Goal: Task Accomplishment & Management: Manage account settings

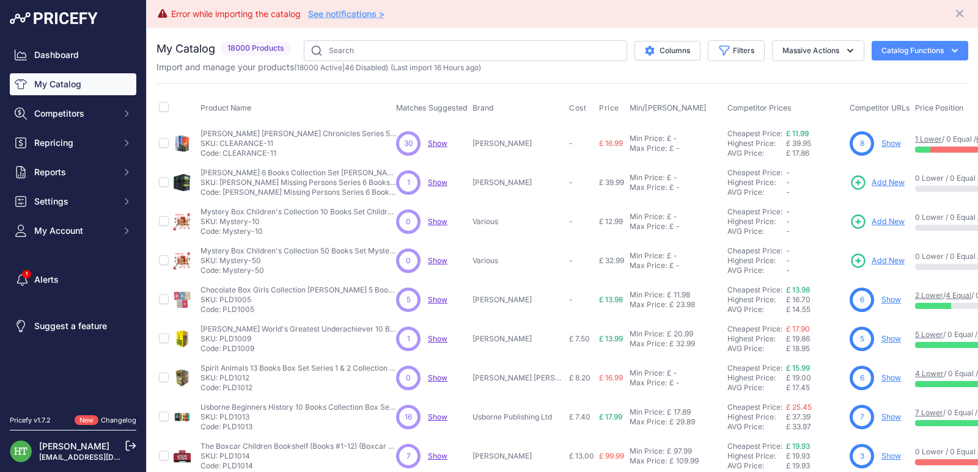
click at [461, 50] on input "text" at bounding box center [465, 50] width 323 height 21
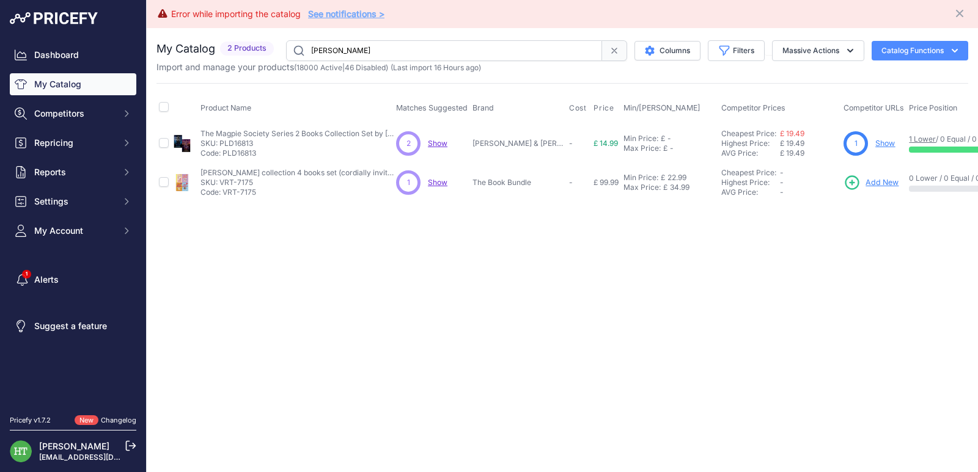
click at [424, 52] on input "[PERSON_NAME]" at bounding box center [444, 50] width 316 height 21
paste input "PLD1149"
type input "PLD1149"
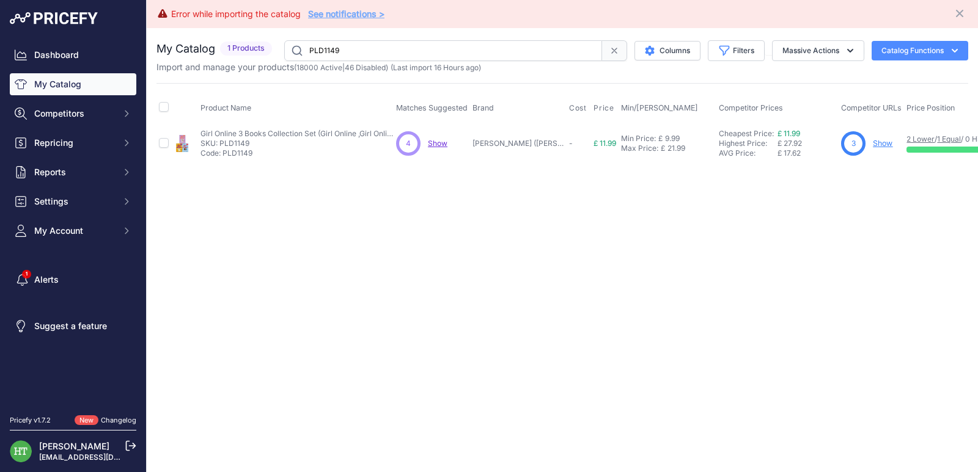
click at [873, 146] on link "Show" at bounding box center [883, 143] width 20 height 9
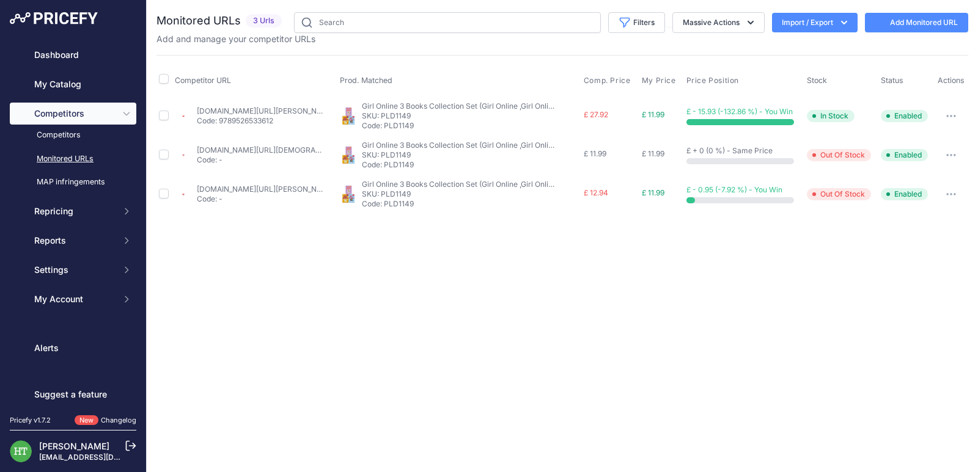
click at [953, 106] on td "Show All Competitors URLs View Competitor Profile Edit Competitor URL Fetch Upd…" at bounding box center [951, 116] width 34 height 40
click at [954, 117] on icon "button" at bounding box center [951, 116] width 10 height 2
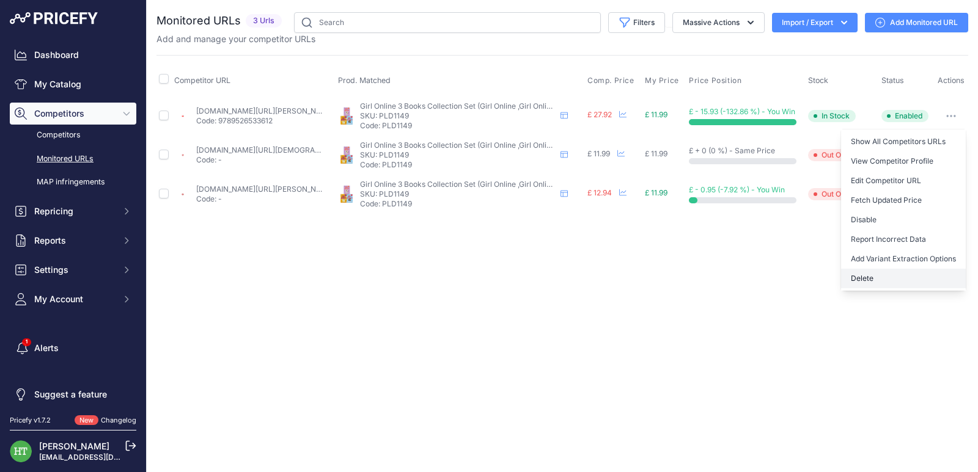
click at [873, 285] on button "Delete" at bounding box center [903, 279] width 125 height 20
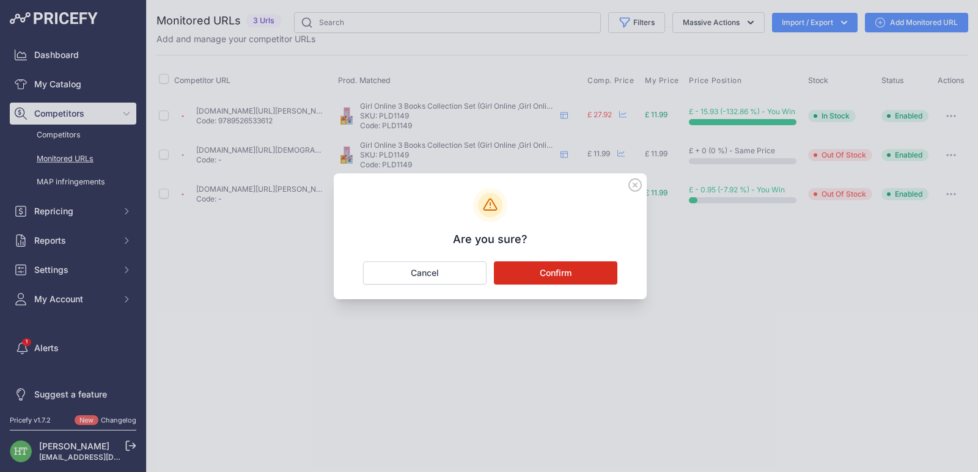
click at [592, 273] on button "Confirm" at bounding box center [555, 273] width 123 height 23
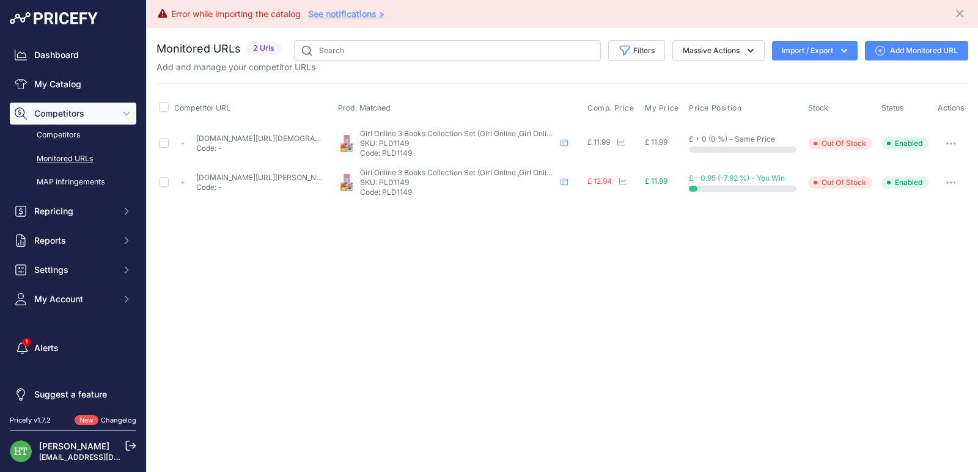
click at [954, 144] on icon "button" at bounding box center [954, 143] width 1 height 1
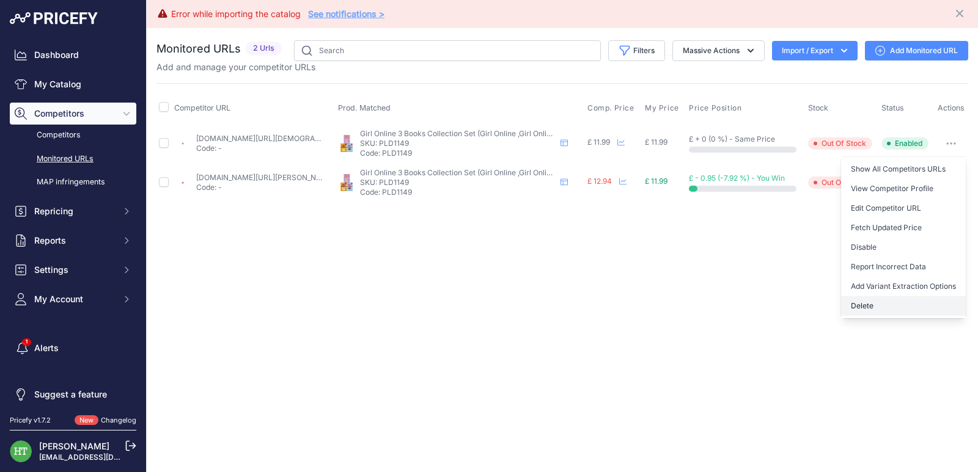
click at [852, 302] on button "Delete" at bounding box center [903, 306] width 125 height 20
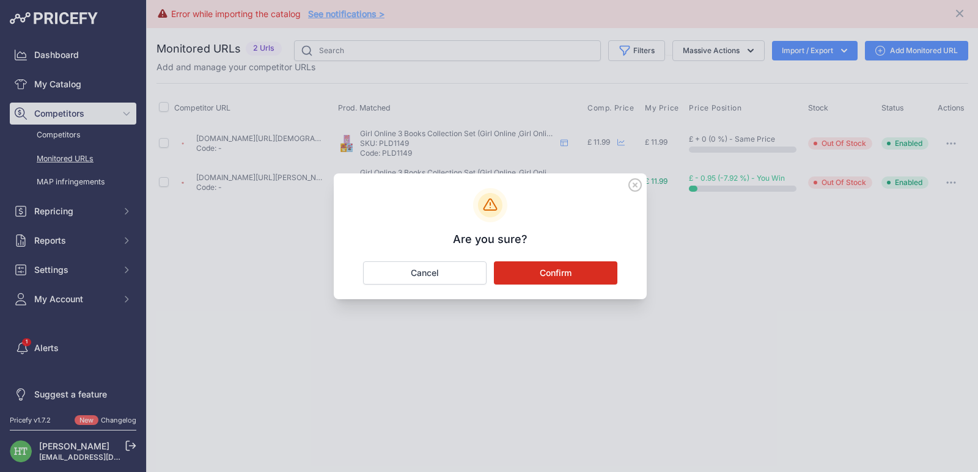
click at [583, 266] on button "Confirm" at bounding box center [555, 273] width 123 height 23
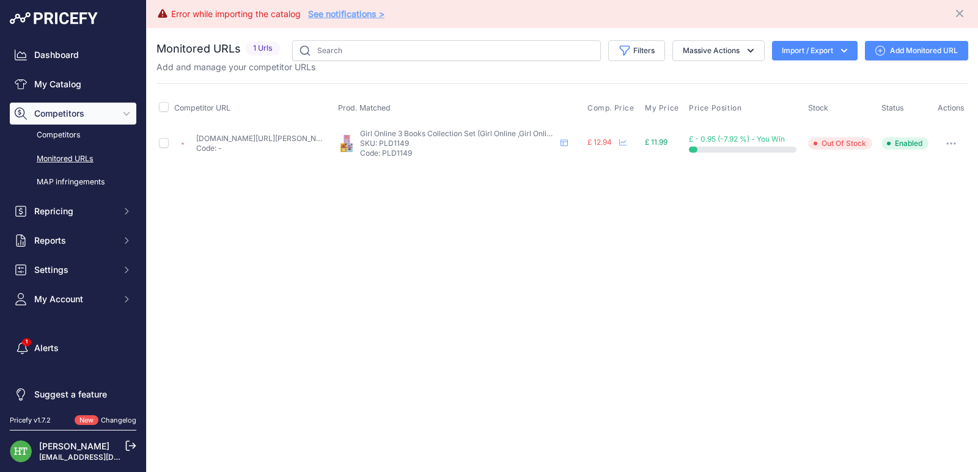
click at [947, 143] on icon "button" at bounding box center [951, 143] width 10 height 2
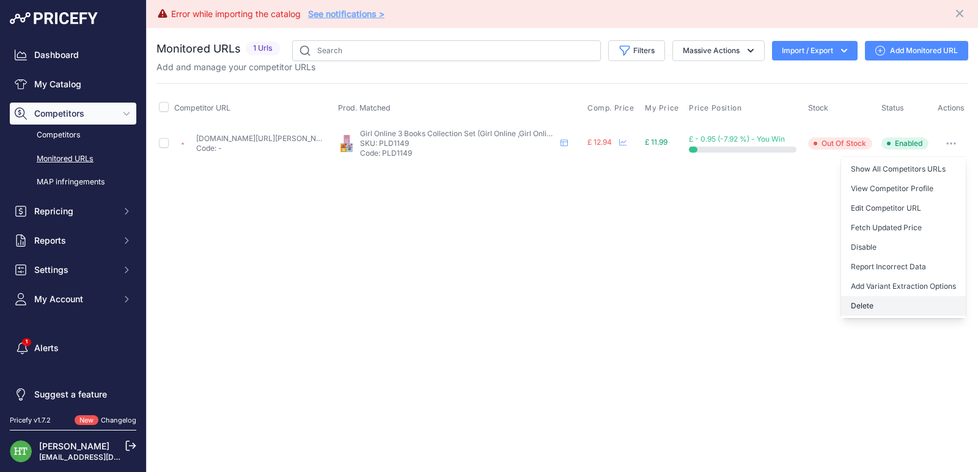
click at [867, 301] on button "Delete" at bounding box center [903, 306] width 125 height 20
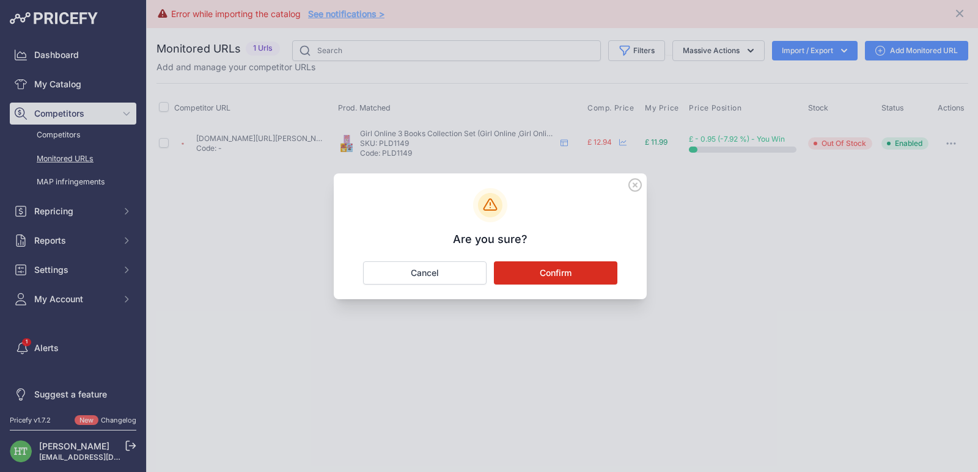
click at [582, 273] on button "Confirm" at bounding box center [555, 273] width 123 height 23
